Goal: Information Seeking & Learning: Learn about a topic

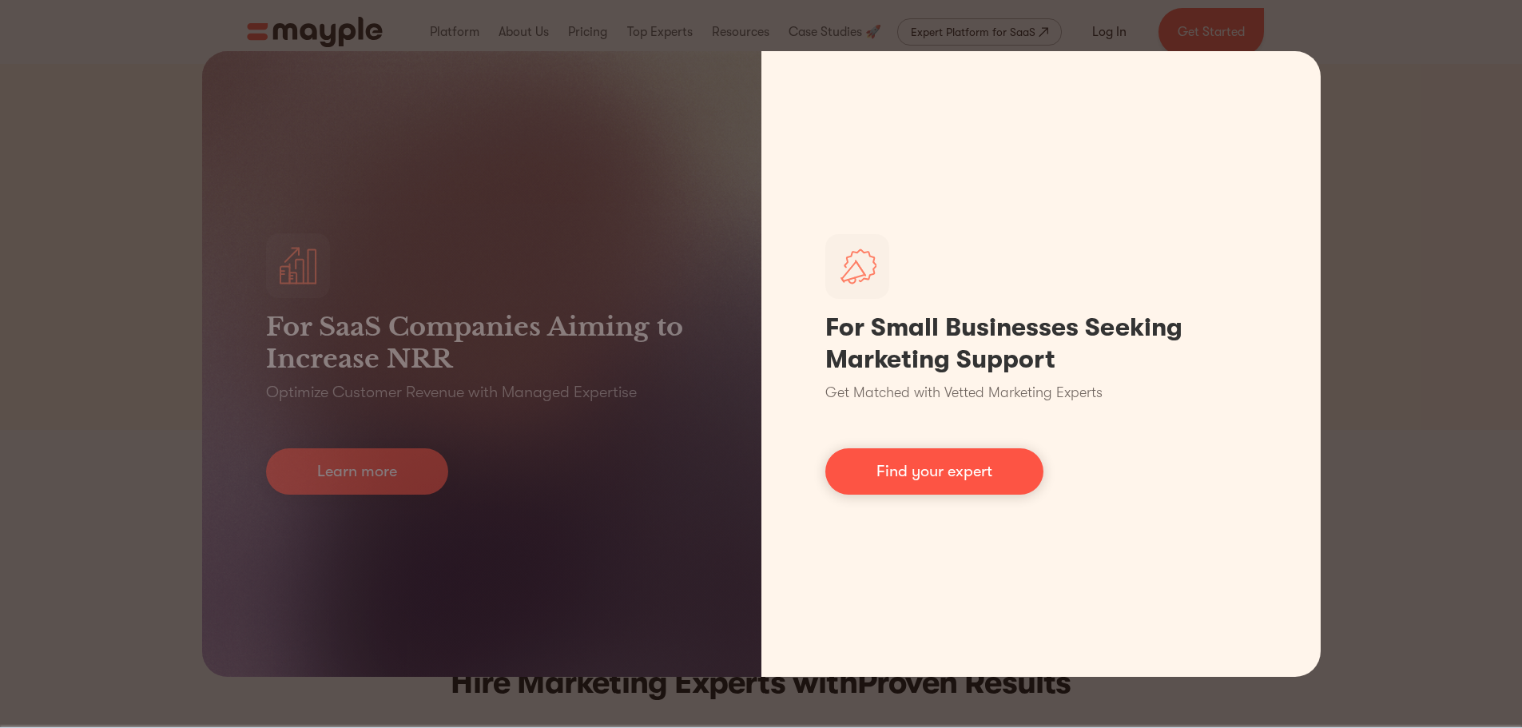
scroll to position [80, 0]
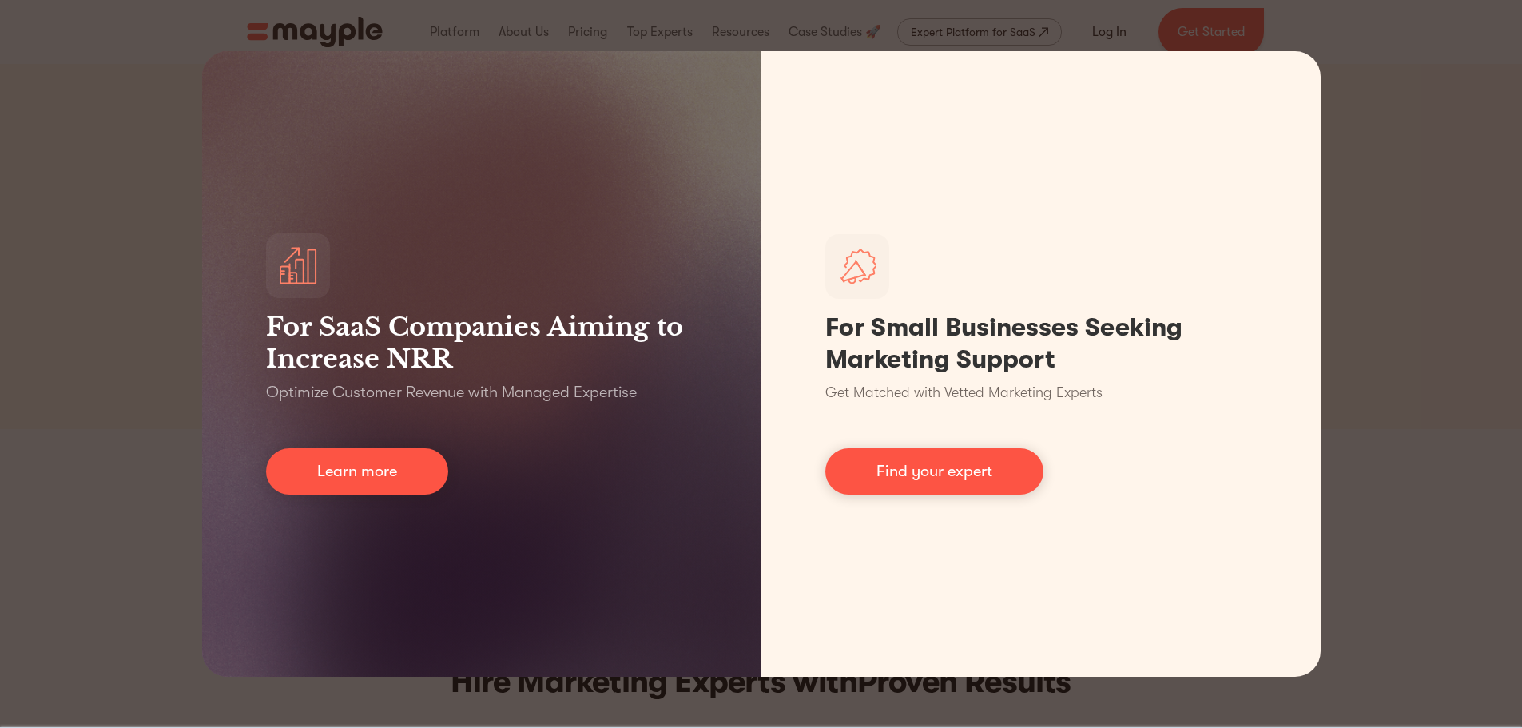
click at [1395, 417] on div "For SaaS Companies Aiming to Increase NRR Optimize Customer Revenue with Manage…" at bounding box center [761, 364] width 1522 height 728
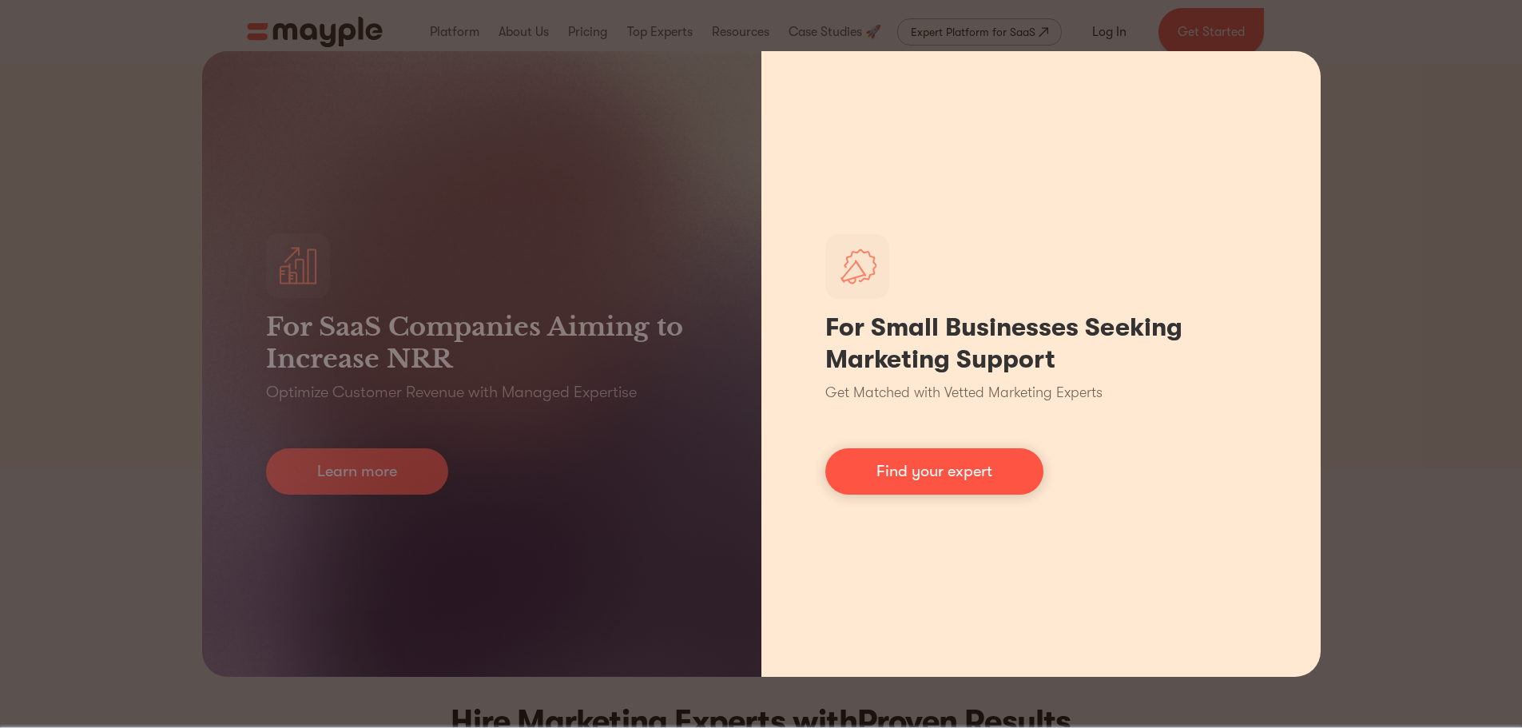
scroll to position [0, 0]
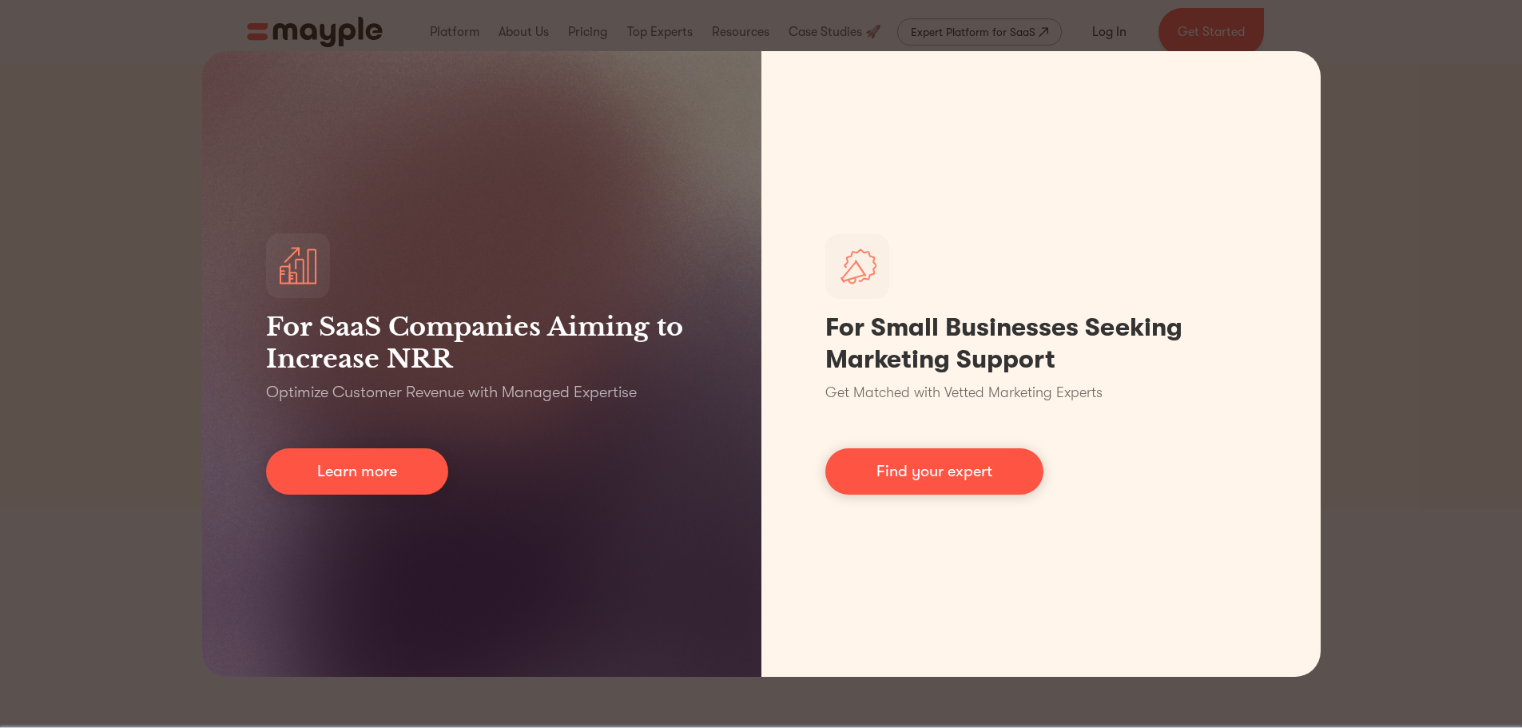
click at [1443, 246] on div "For SaaS Companies Aiming to Increase NRR Optimize Customer Revenue with Manage…" at bounding box center [761, 364] width 1522 height 728
click at [351, 26] on div "For SaaS Companies Aiming to Increase NRR Optimize Customer Revenue with Manage…" at bounding box center [761, 364] width 1522 height 728
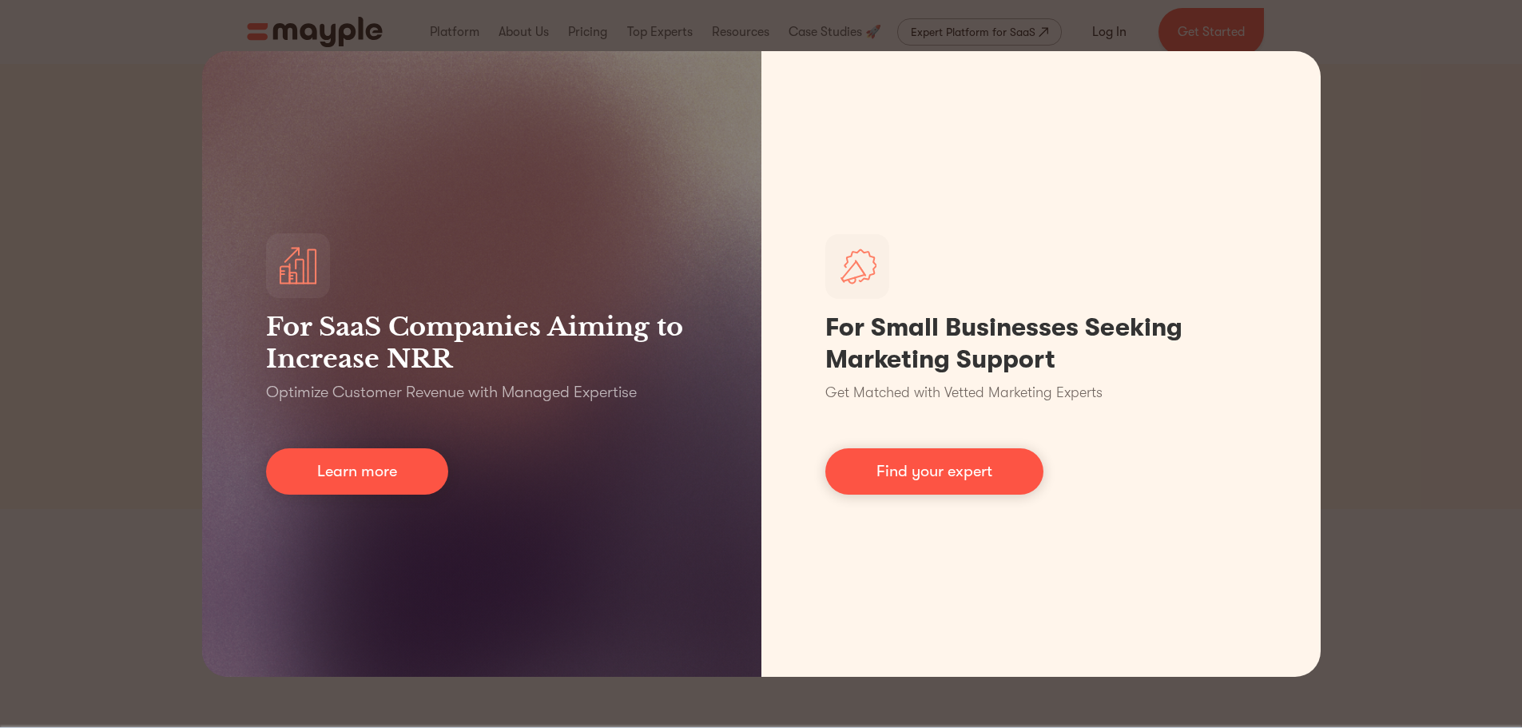
click at [468, 109] on div "For SaaS Companies Aiming to Increase NRR Optimize Customer Revenue with Manage…" at bounding box center [481, 363] width 559 height 625
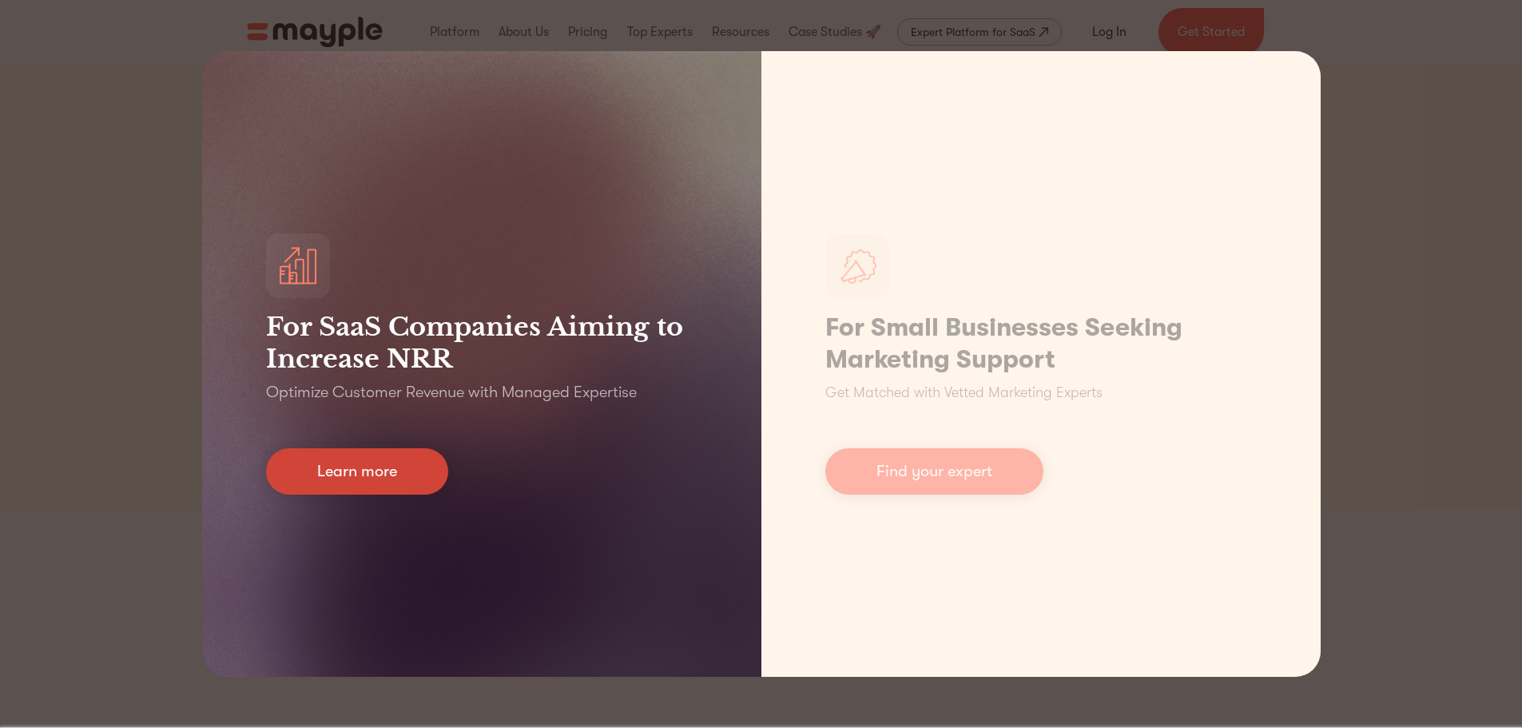
click at [370, 470] on link "Learn more" at bounding box center [357, 471] width 182 height 46
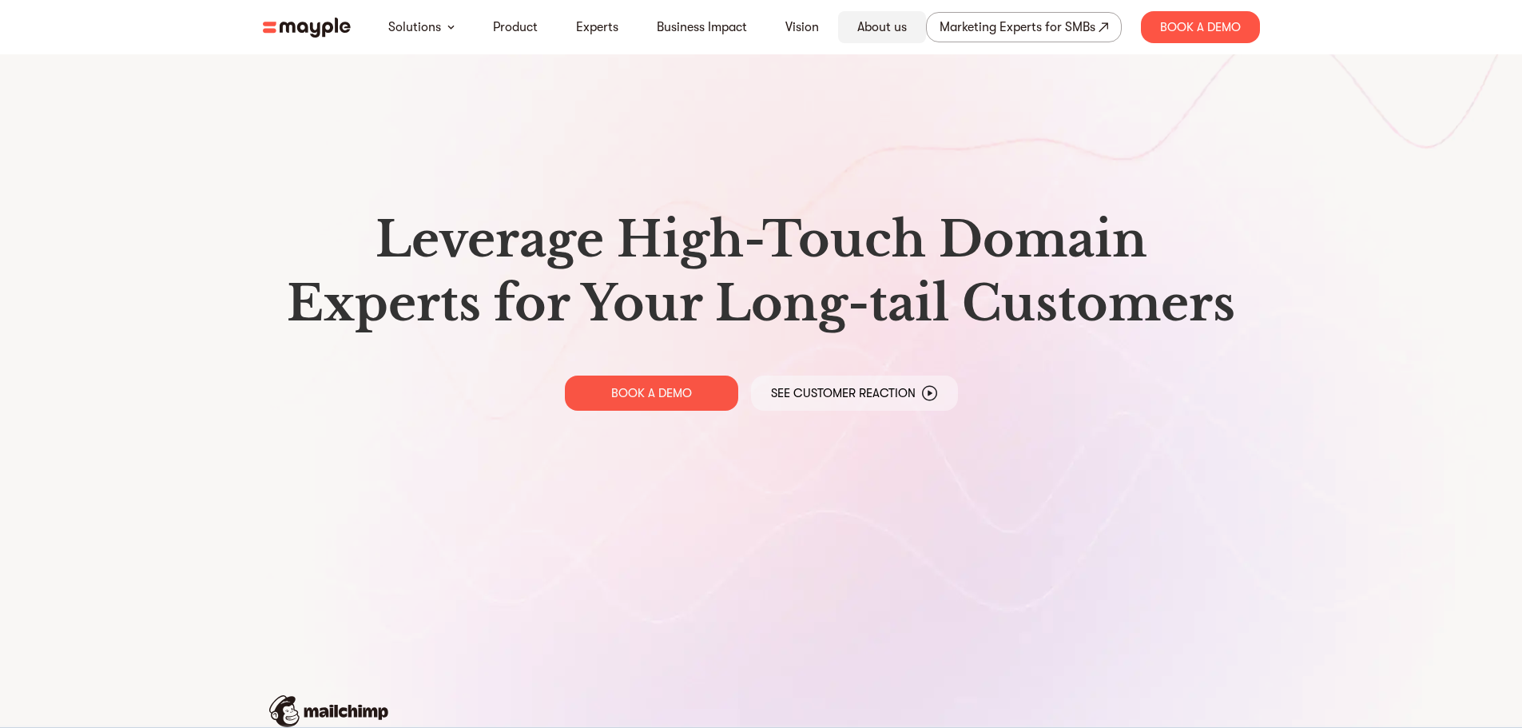
click at [896, 22] on link "About us" at bounding box center [882, 27] width 50 height 19
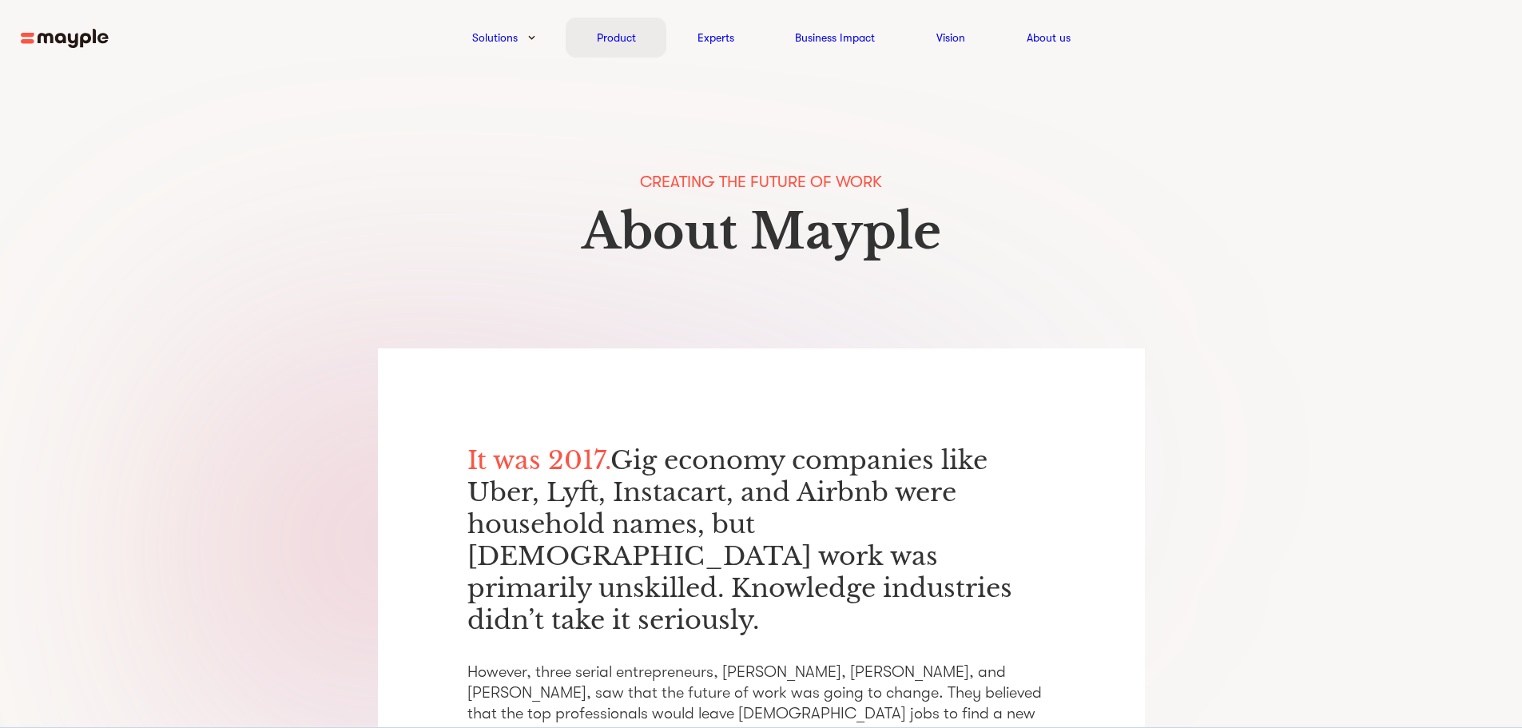
drag, startPoint x: 614, startPoint y: 34, endPoint x: 758, endPoint y: 204, distance: 222.8
click at [614, 34] on link "Product" at bounding box center [616, 37] width 39 height 19
